Goal: Navigation & Orientation: Go to known website

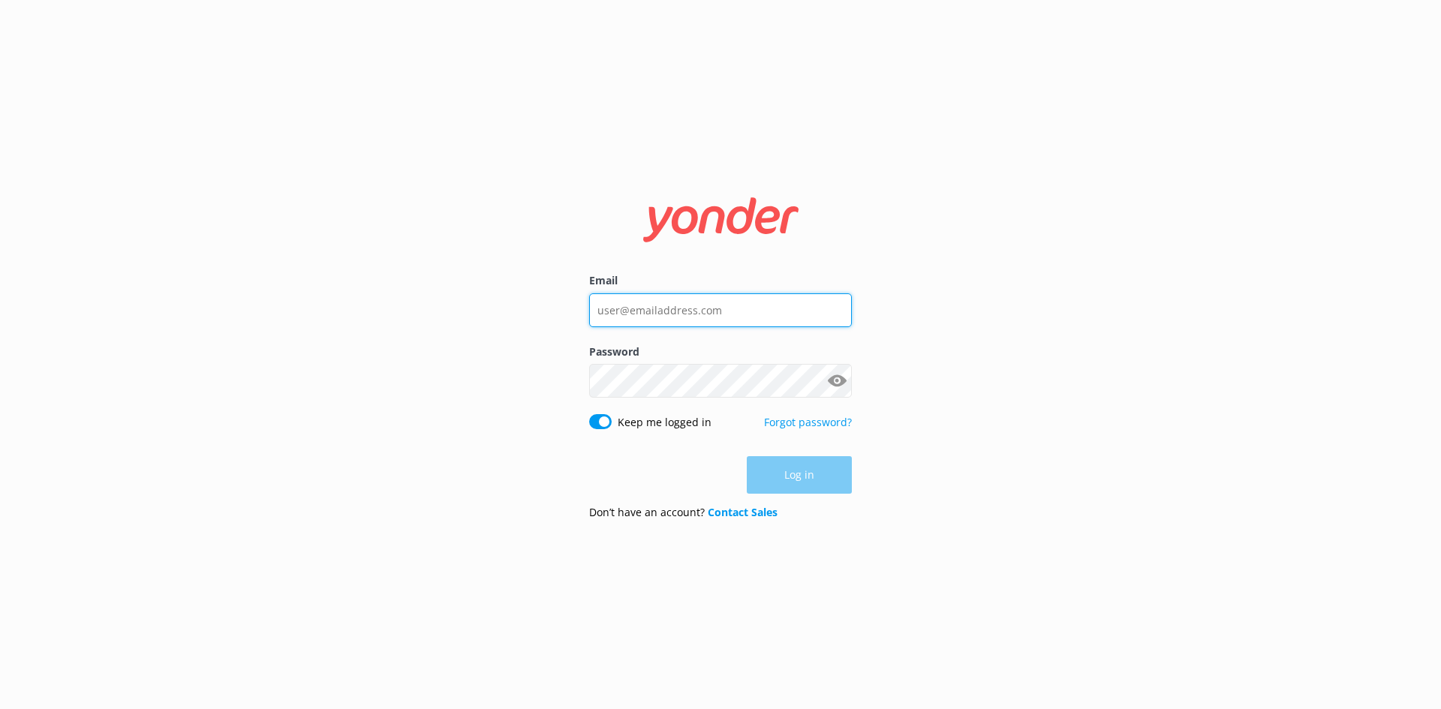
type input "[EMAIL_ADDRESS][DOMAIN_NAME]"
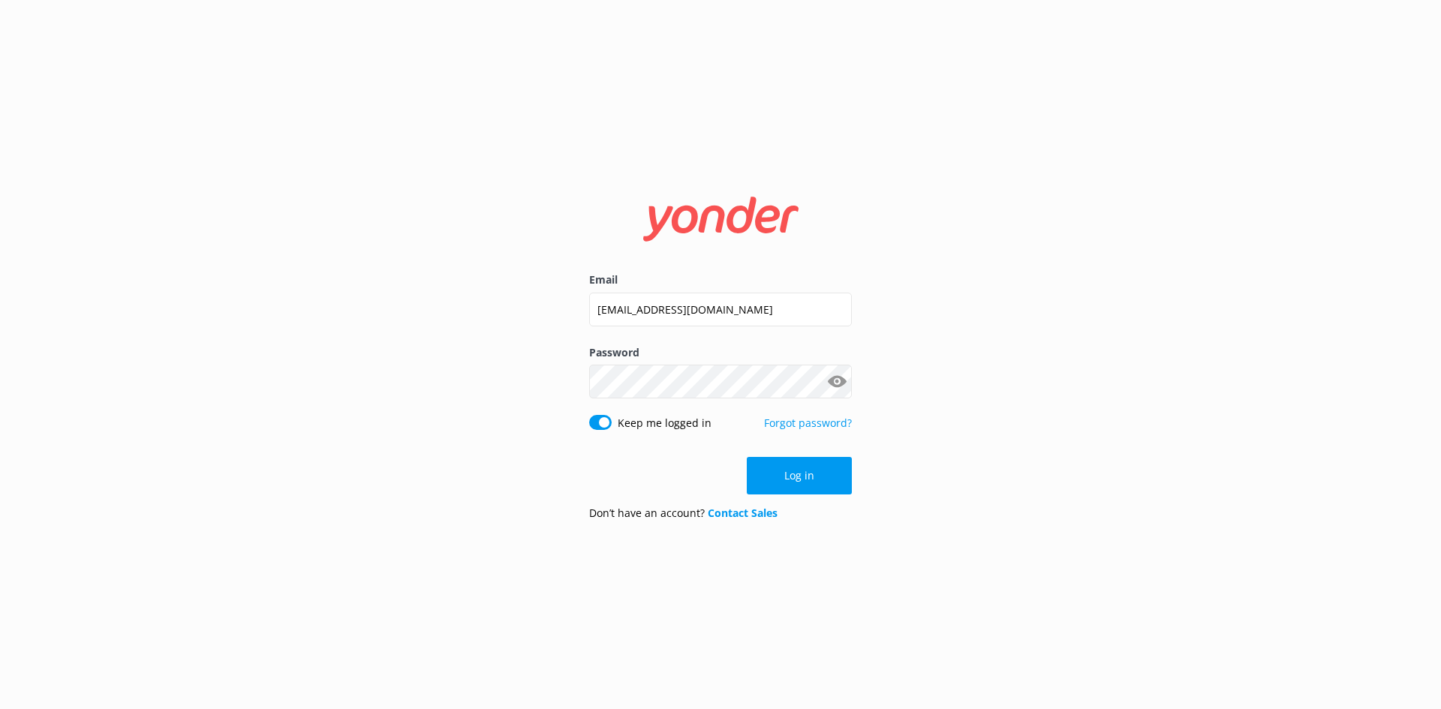
drag, startPoint x: 782, startPoint y: 470, endPoint x: 657, endPoint y: 391, distance: 148.0
click at [782, 470] on button "Log in" at bounding box center [799, 476] width 105 height 38
